Goal: Find contact information: Find contact information

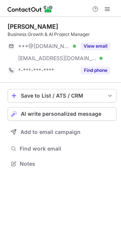
scroll to position [158, 121]
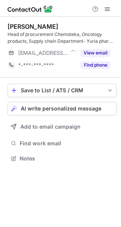
scroll to position [153, 121]
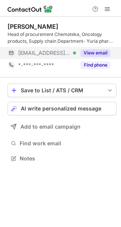
click at [96, 53] on button "View email" at bounding box center [96, 53] width 30 height 8
